Goal: Task Accomplishment & Management: Use online tool/utility

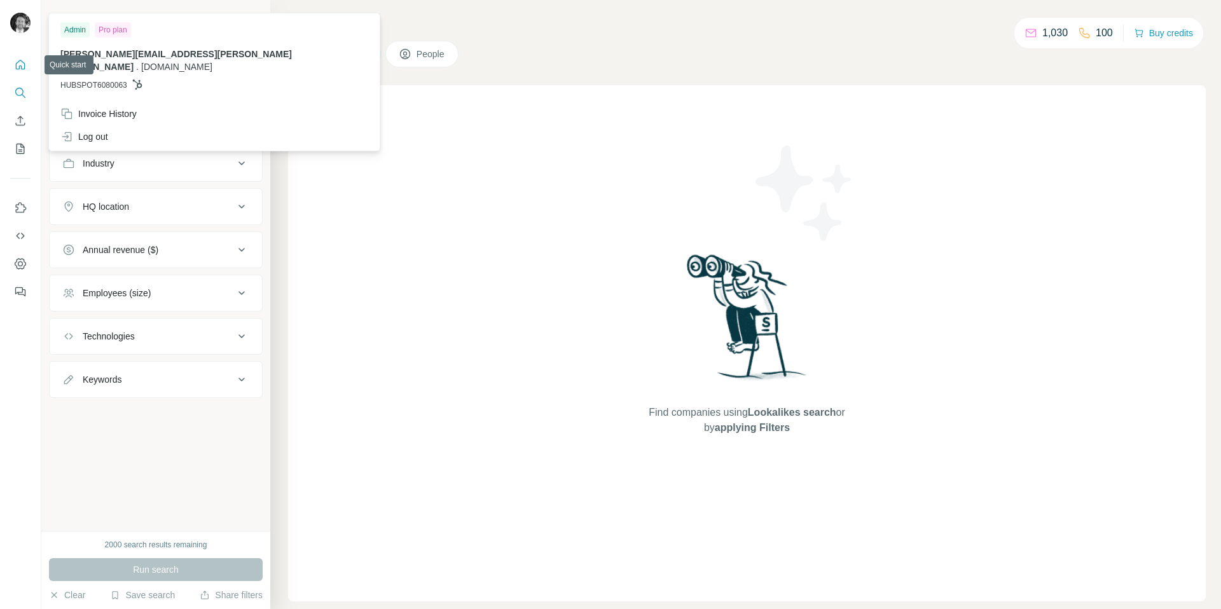
click at [21, 66] on icon "Quick start" at bounding box center [21, 65] width 10 height 10
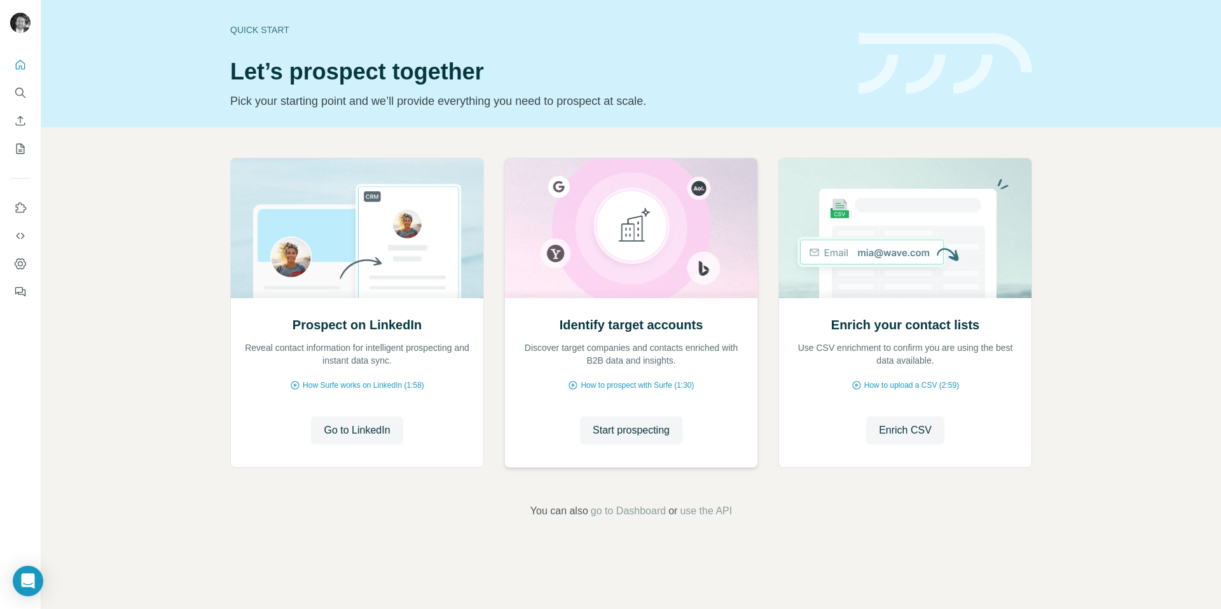
drag, startPoint x: 530, startPoint y: 345, endPoint x: 634, endPoint y: 348, distance: 103.7
click at [634, 348] on p "Discover target companies and contacts enriched with B2B data and insights." at bounding box center [631, 354] width 227 height 25
click at [852, 337] on div "Enrich your contact lists Use CSV enrichment to confirm you are using the best …" at bounding box center [905, 341] width 227 height 51
click at [895, 426] on span "Enrich CSV" at bounding box center [905, 430] width 53 height 15
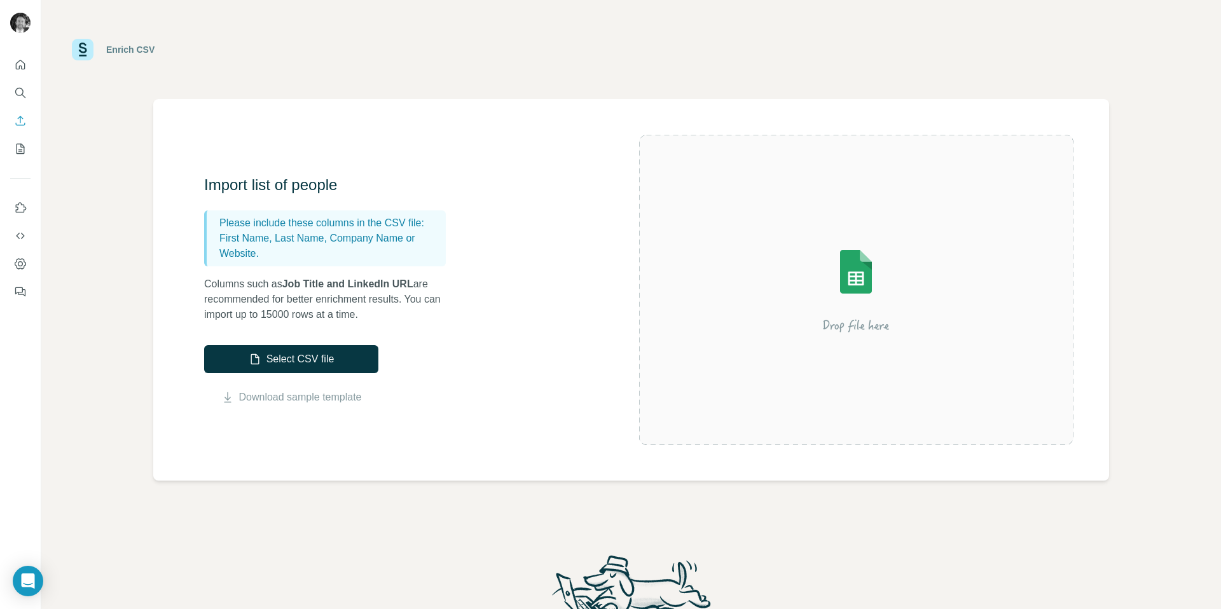
click at [253, 224] on p "Please include these columns in the CSV file:" at bounding box center [329, 223] width 221 height 15
drag, startPoint x: 240, startPoint y: 223, endPoint x: 380, endPoint y: 233, distance: 139.7
click at [380, 233] on div "Please include these columns in the CSV file: First Name, Last Name, Company Na…" at bounding box center [325, 239] width 242 height 56
click at [380, 233] on p "First Name, Last Name, Company Name or Website." at bounding box center [329, 246] width 221 height 31
drag, startPoint x: 220, startPoint y: 223, endPoint x: 345, endPoint y: 240, distance: 126.5
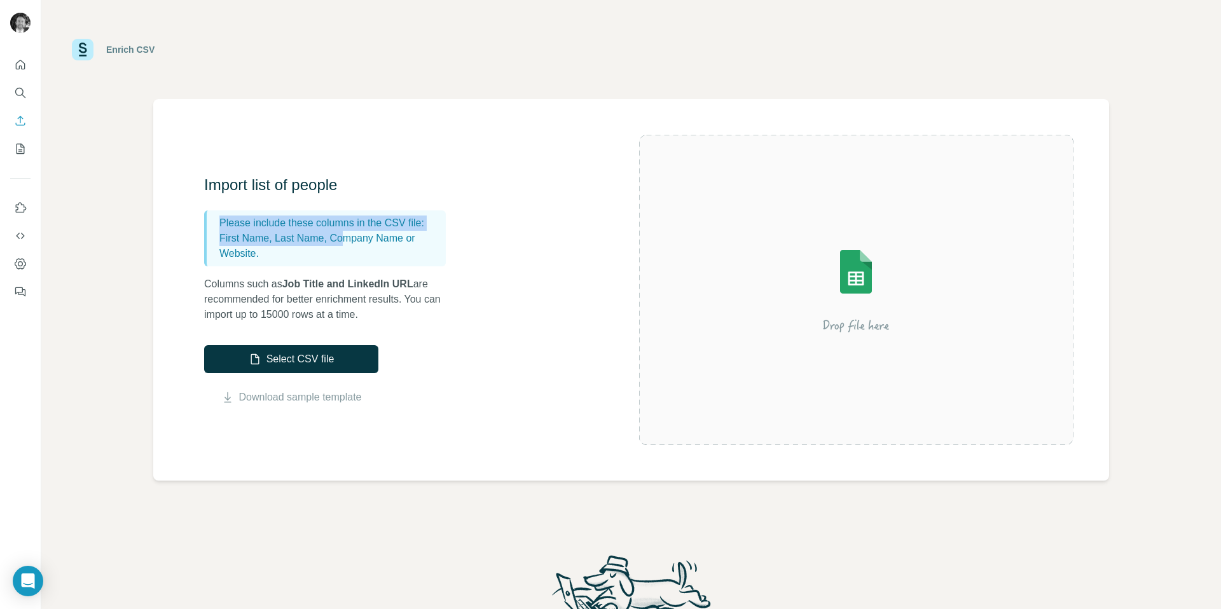
click at [345, 240] on div "Please include these columns in the CSV file: First Name, Last Name, Company Na…" at bounding box center [325, 239] width 242 height 56
click at [345, 240] on p "First Name, Last Name, Company Name or Website." at bounding box center [329, 246] width 221 height 31
drag, startPoint x: 268, startPoint y: 228, endPoint x: 323, endPoint y: 228, distance: 54.7
click at [320, 228] on p "Please include these columns in the CSV file:" at bounding box center [329, 223] width 221 height 15
click at [323, 228] on p "Please include these columns in the CSV file:" at bounding box center [329, 223] width 221 height 15
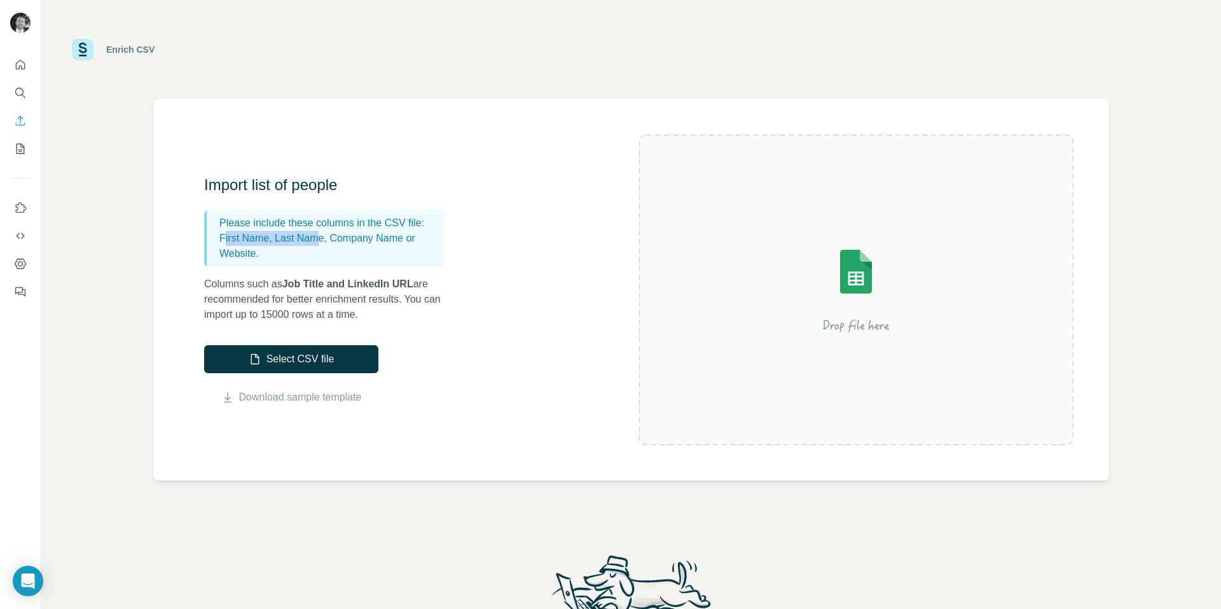
drag, startPoint x: 223, startPoint y: 246, endPoint x: 325, endPoint y: 246, distance: 102.4
click at [325, 246] on p "First Name, Last Name, Company Name or Website." at bounding box center [329, 246] width 221 height 31
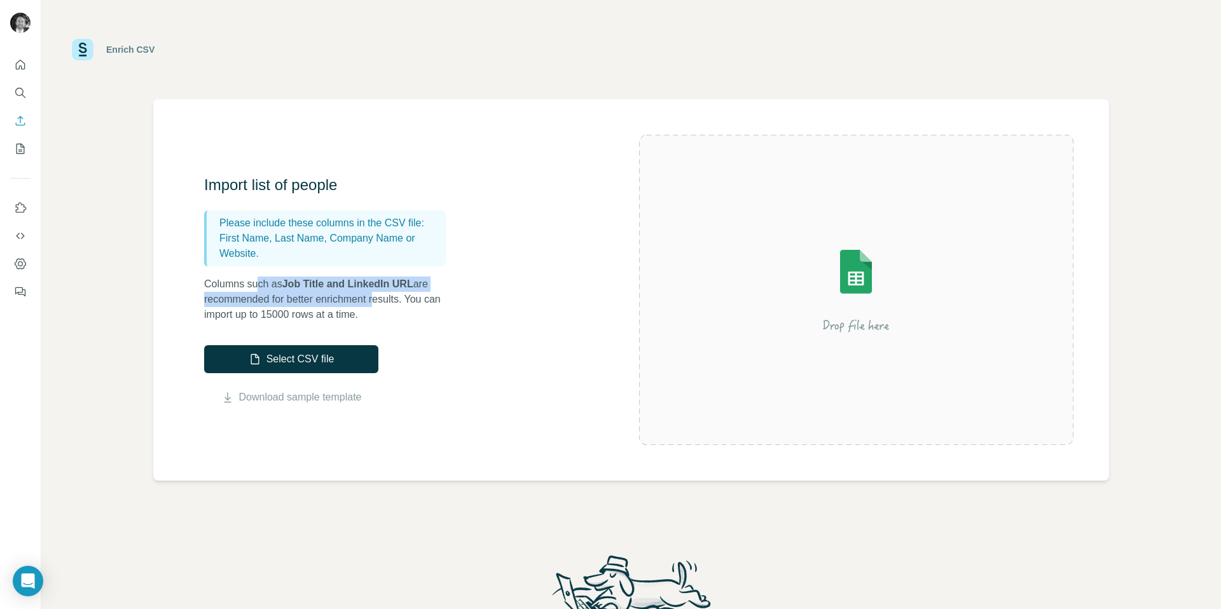
drag, startPoint x: 259, startPoint y: 284, endPoint x: 387, endPoint y: 293, distance: 128.2
click at [386, 293] on p "Columns such as Job Title and LinkedIn URL are recommended for better enrichmen…" at bounding box center [331, 300] width 254 height 46
click at [387, 293] on p "Columns such as Job Title and LinkedIn URL are recommended for better enrichmen…" at bounding box center [331, 300] width 254 height 46
drag, startPoint x: 238, startPoint y: 284, endPoint x: 437, endPoint y: 313, distance: 201.2
click at [437, 313] on p "Columns such as Job Title and LinkedIn URL are recommended for better enrichmen…" at bounding box center [331, 300] width 254 height 46
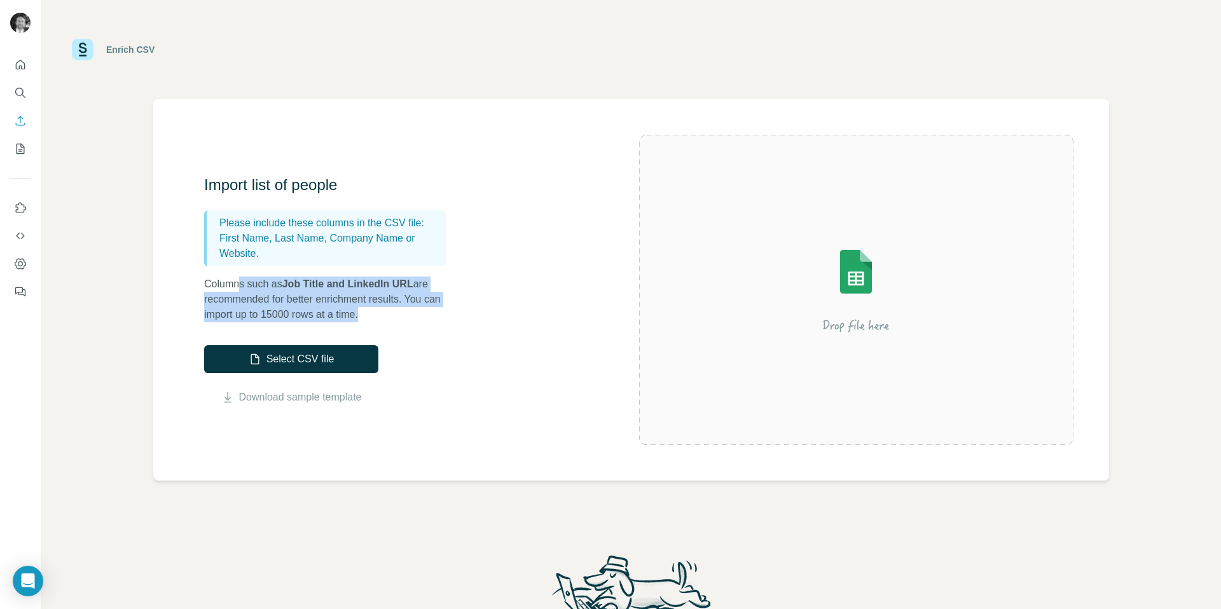
click at [437, 312] on p "Columns such as Job Title and LinkedIn URL are recommended for better enrichmen…" at bounding box center [331, 300] width 254 height 46
drag, startPoint x: 344, startPoint y: 296, endPoint x: 400, endPoint y: 309, distance: 57.6
click at [400, 309] on p "Columns such as Job Title and LinkedIn URL are recommended for better enrichmen…" at bounding box center [331, 300] width 254 height 46
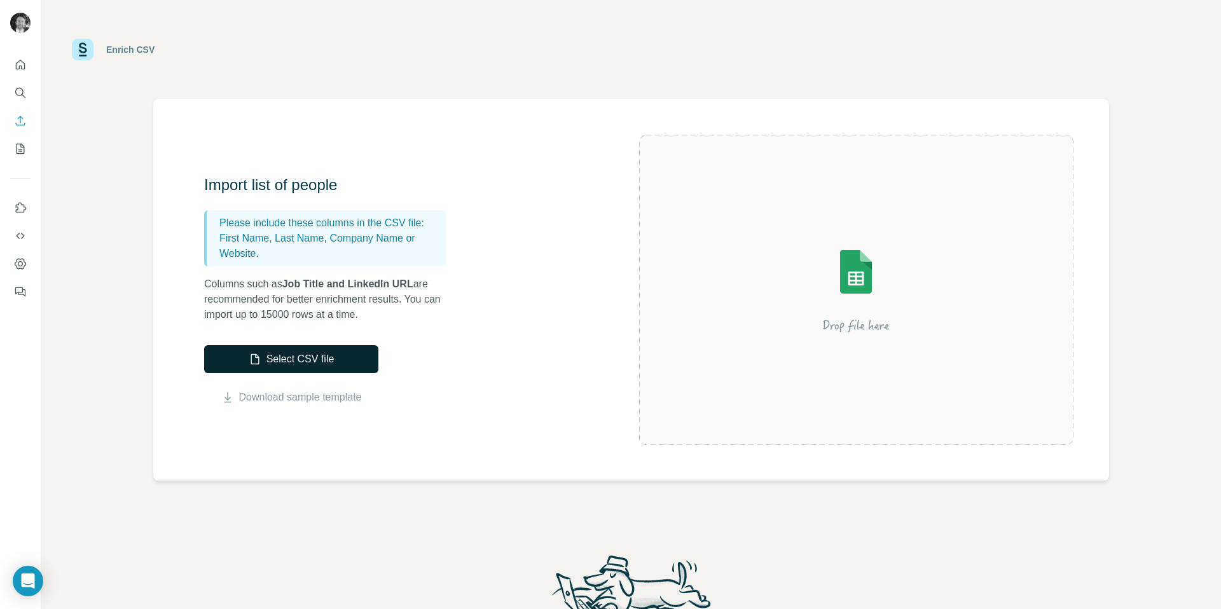
click at [330, 356] on button "Select CSV file" at bounding box center [291, 359] width 174 height 28
click at [315, 393] on link "Download sample template" at bounding box center [300, 397] width 123 height 15
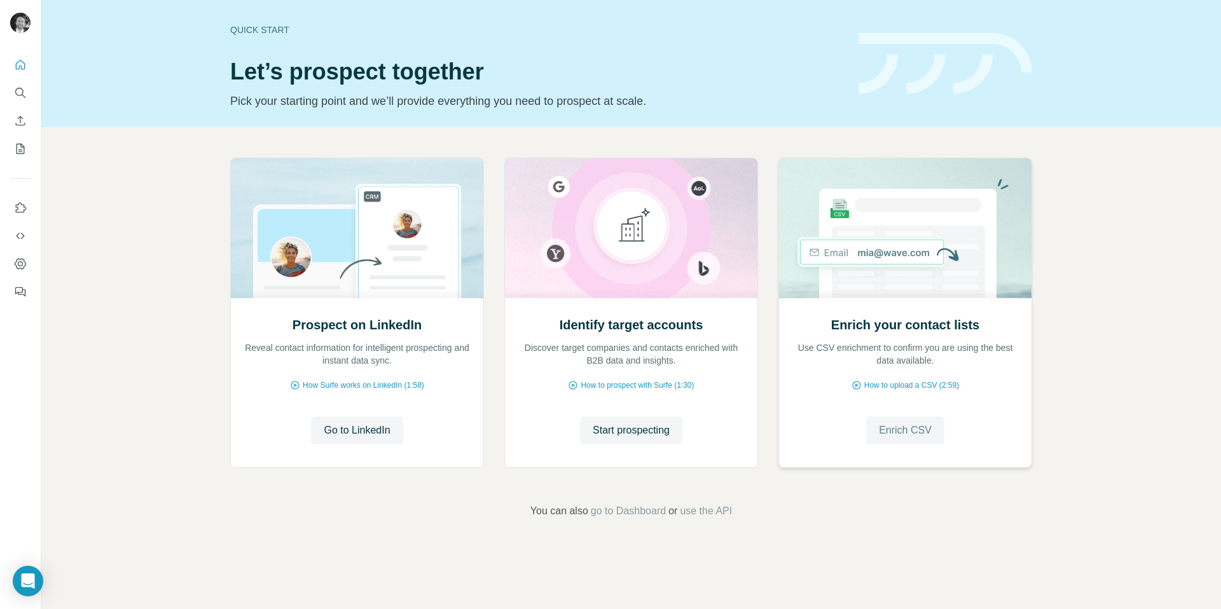
click at [892, 429] on span "Enrich CSV" at bounding box center [905, 430] width 53 height 15
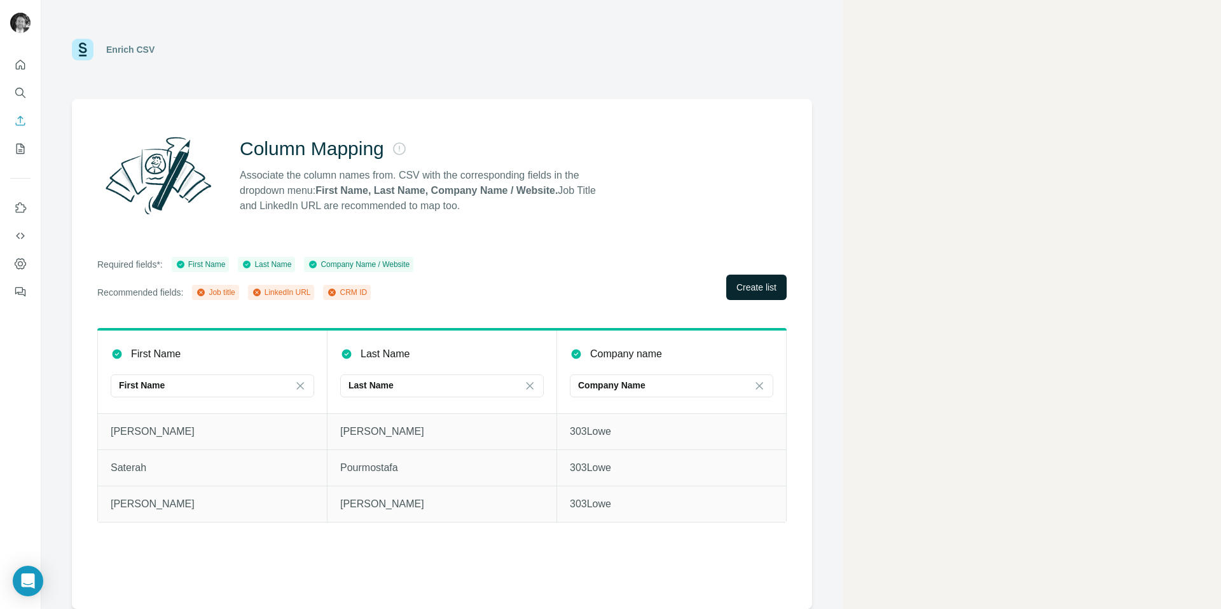
click at [744, 290] on span "Create list" at bounding box center [757, 287] width 40 height 13
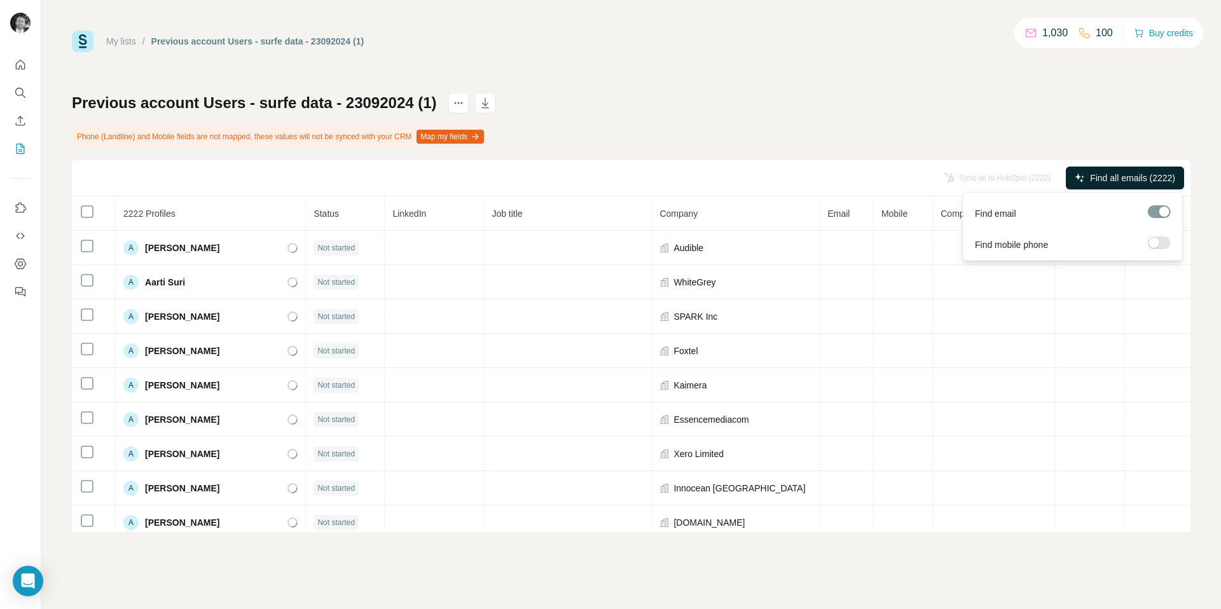
click at [1108, 177] on span "Find all emails (2222)" at bounding box center [1132, 178] width 85 height 13
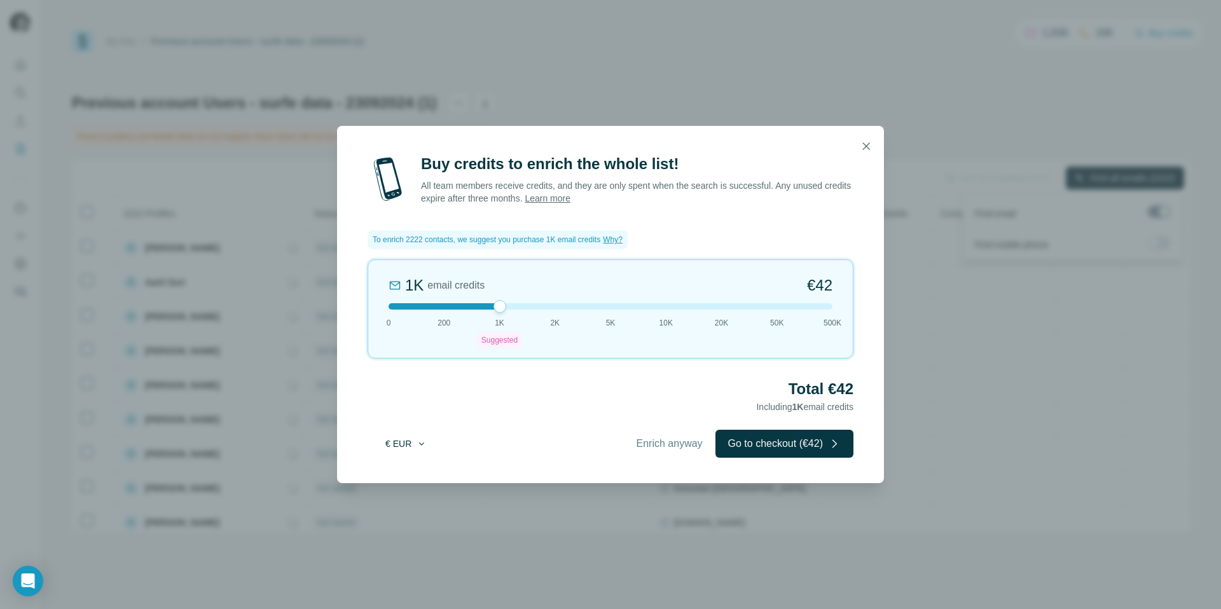
click at [417, 439] on icon "button" at bounding box center [422, 444] width 10 height 10
click at [408, 468] on div "$ USD" at bounding box center [432, 472] width 107 height 13
click at [647, 442] on span "Enrich anyway" at bounding box center [670, 443] width 66 height 15
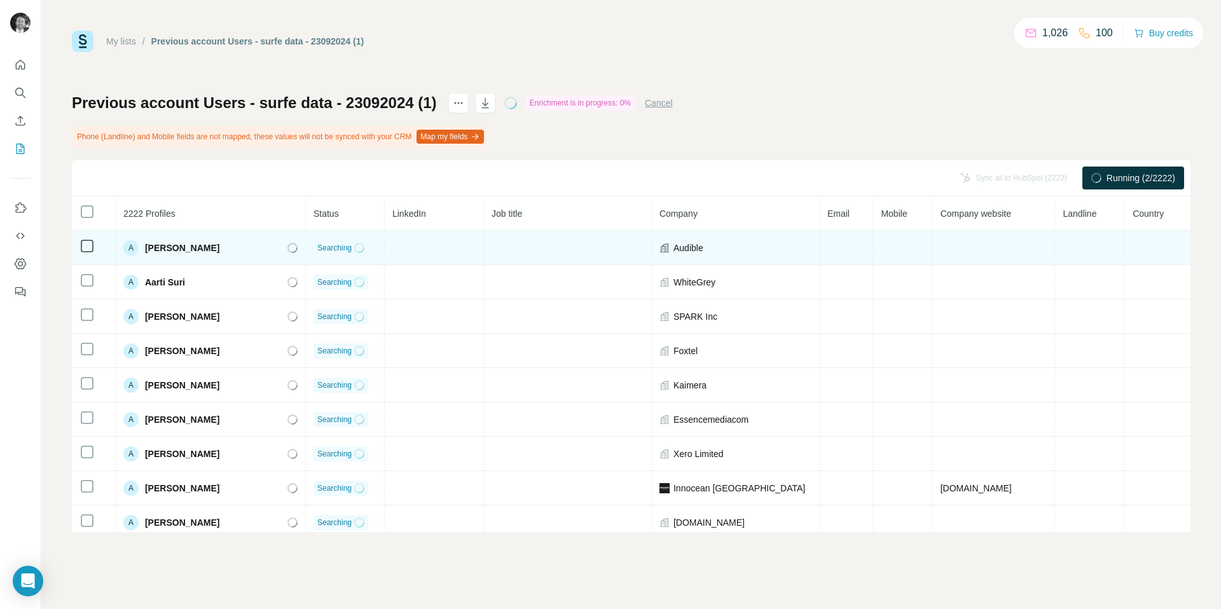
drag, startPoint x: 144, startPoint y: 247, endPoint x: 221, endPoint y: 247, distance: 77.0
click at [221, 247] on div "A [PERSON_NAME]" at bounding box center [210, 247] width 174 height 15
copy span "[PERSON_NAME]"
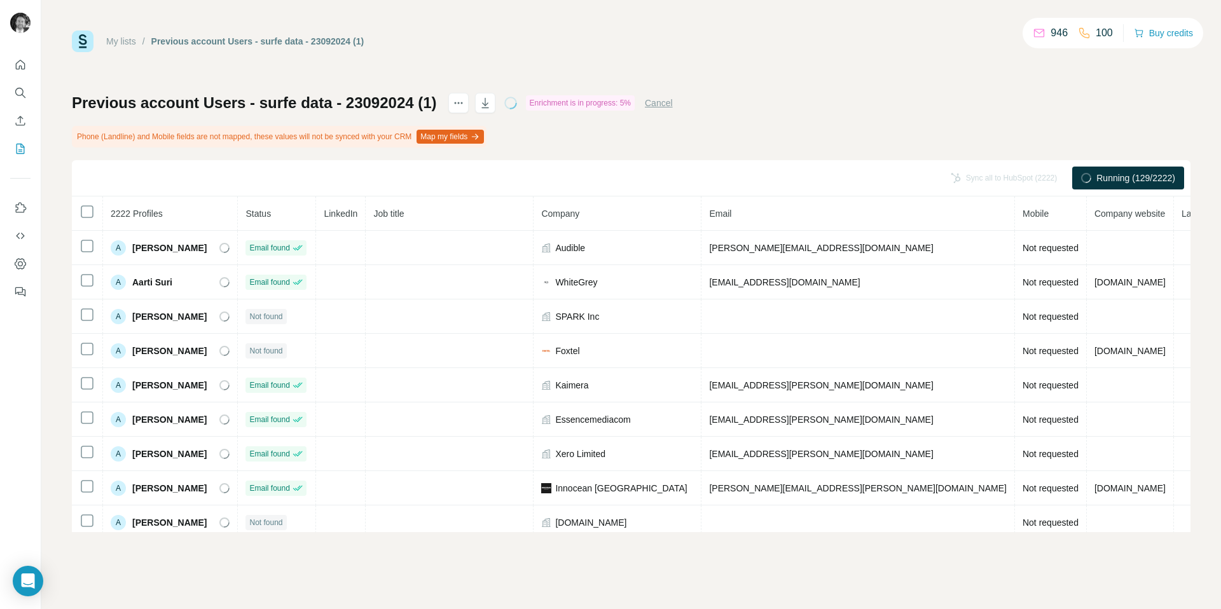
click at [657, 103] on button "Cancel" at bounding box center [659, 103] width 28 height 13
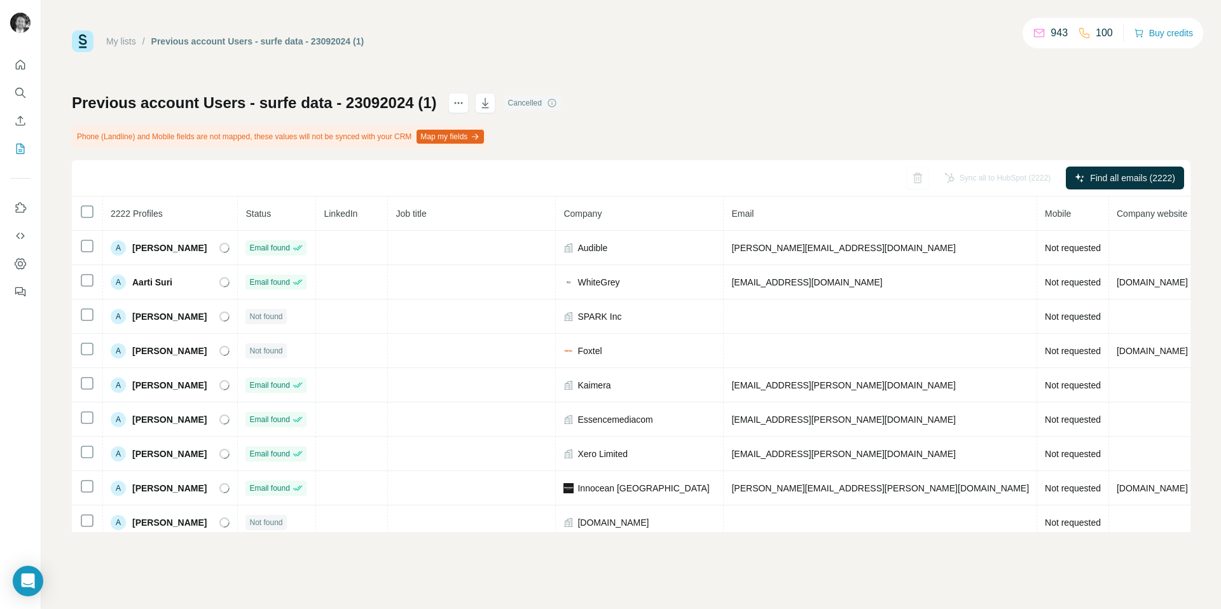
click at [524, 99] on div "Cancelled" at bounding box center [532, 102] width 57 height 15
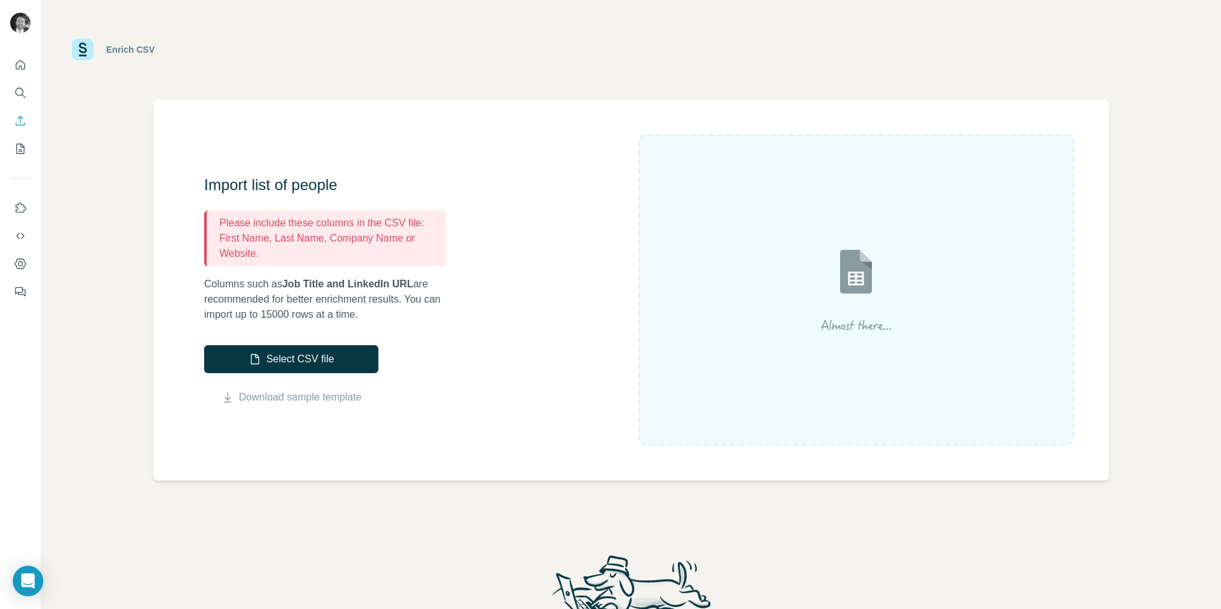
click at [337, 243] on p "First Name, Last Name, Company Name or Website." at bounding box center [329, 246] width 221 height 31
click at [478, 279] on div "Import list of people Please include these columns in the CSV file: First Name,…" at bounding box center [421, 290] width 435 height 230
click at [337, 240] on p "First Name, Last Name, Company Name or Website." at bounding box center [329, 246] width 221 height 31
drag, startPoint x: 338, startPoint y: 240, endPoint x: 450, endPoint y: 240, distance: 112.0
click at [450, 240] on div "Import list of people Please include these columns in the CSV file: First Name,…" at bounding box center [331, 249] width 254 height 148
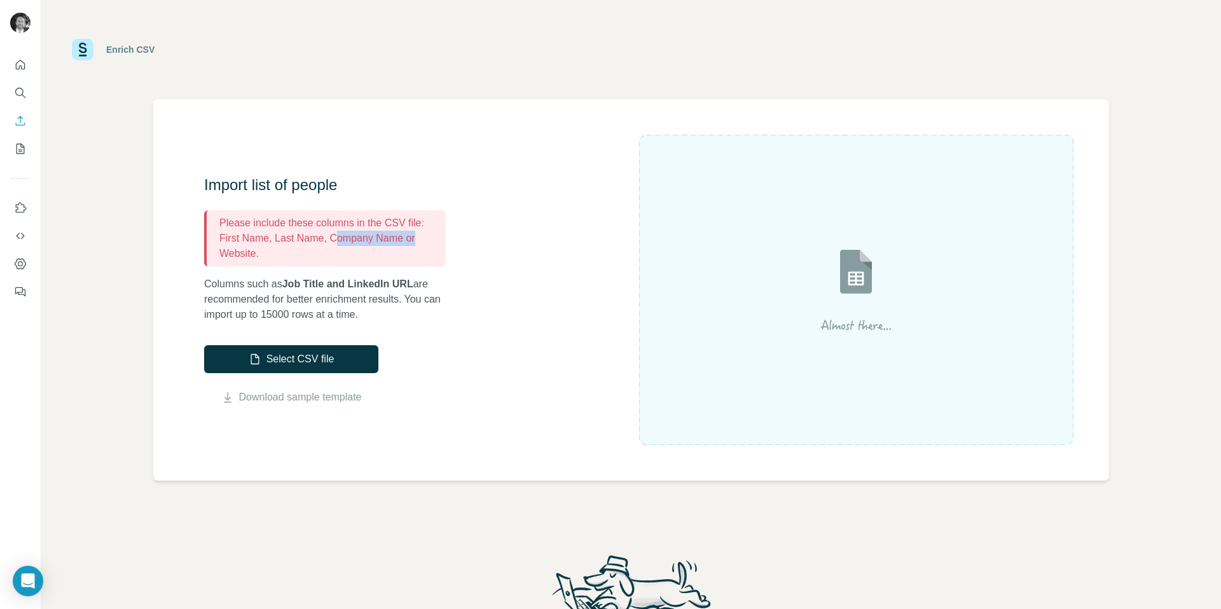
click at [450, 240] on div "Import list of people Please include these columns in the CSV file: First Name,…" at bounding box center [331, 249] width 254 height 148
click at [775, 288] on img at bounding box center [856, 290] width 229 height 153
click at [712, 357] on div at bounding box center [856, 290] width 435 height 310
